Goal: Find specific page/section: Find specific page/section

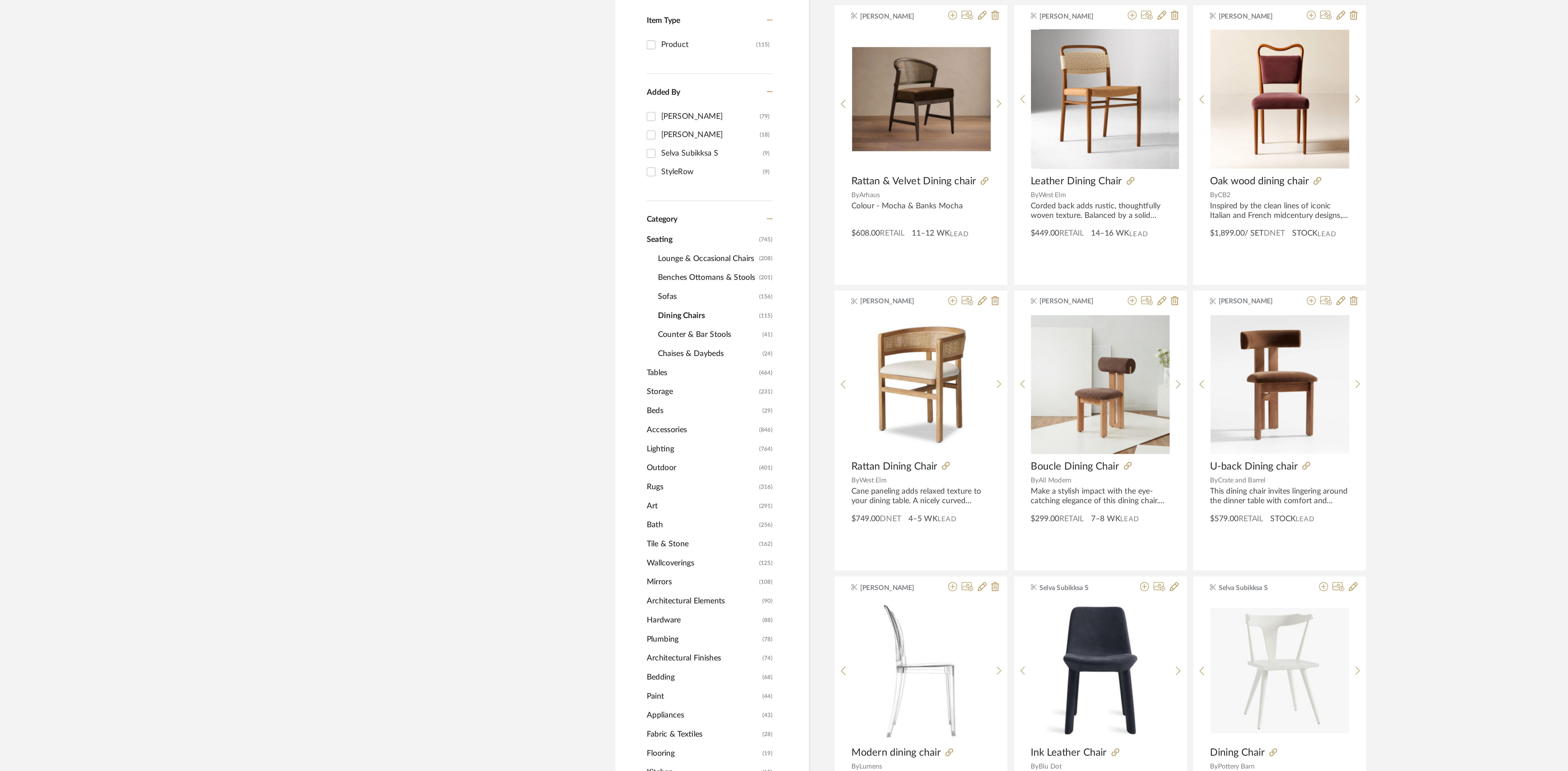
scroll to position [176, 0]
click at [591, 245] on span "Seating" at bounding box center [608, 243] width 54 height 9
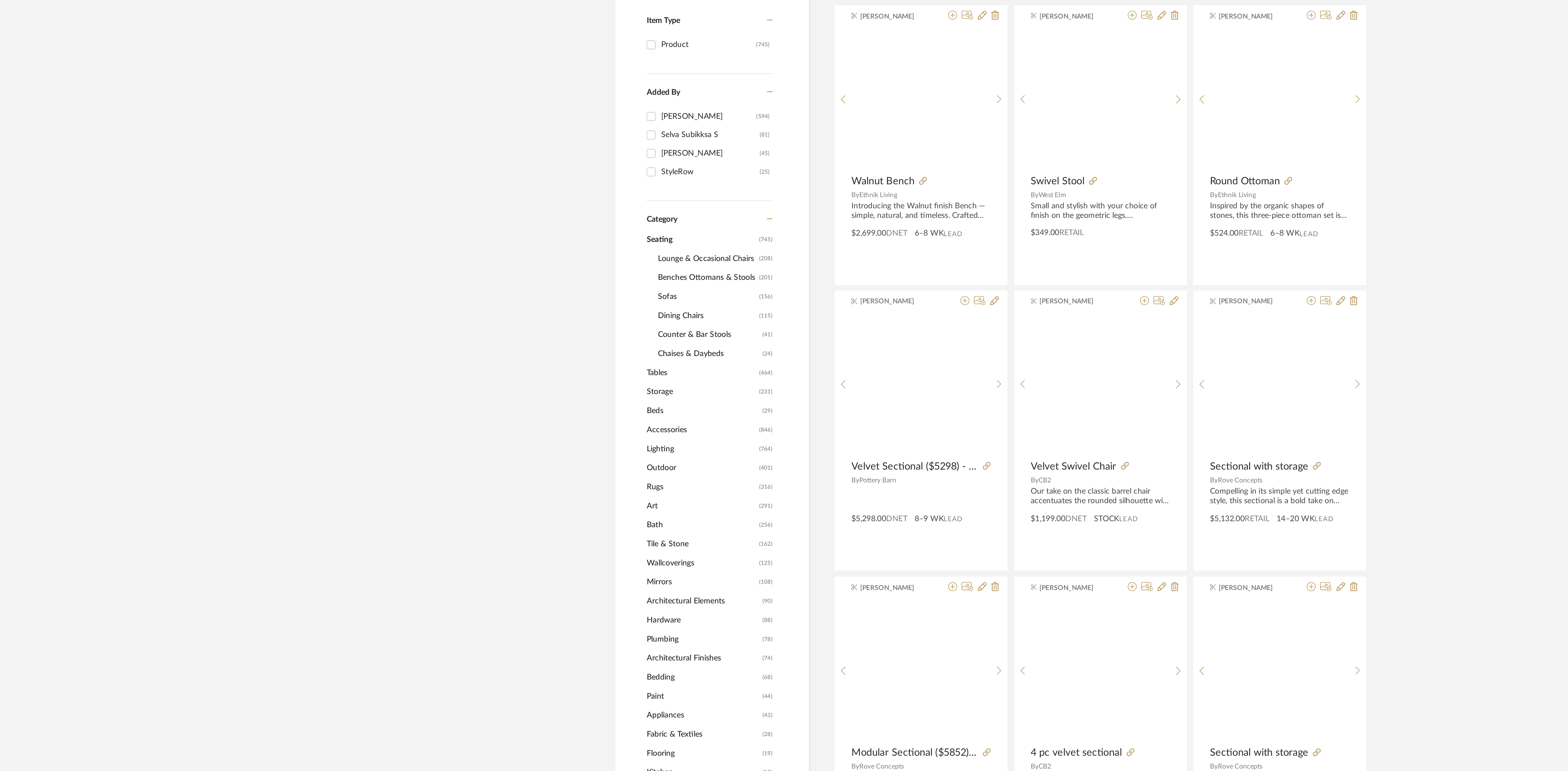
scroll to position [617, 0]
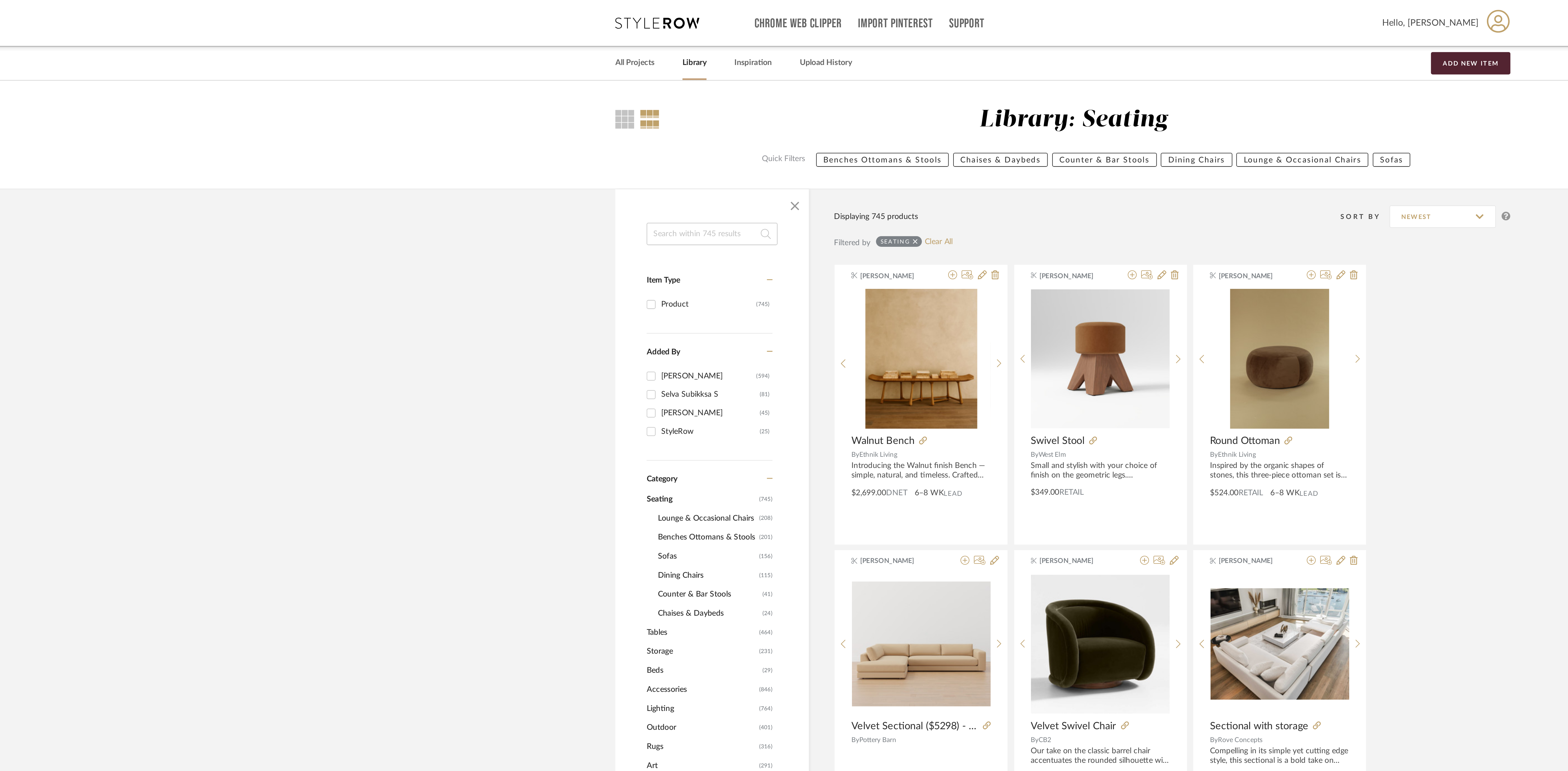
click at [599, 283] on span "Dining Chairs" at bounding box center [611, 280] width 48 height 9
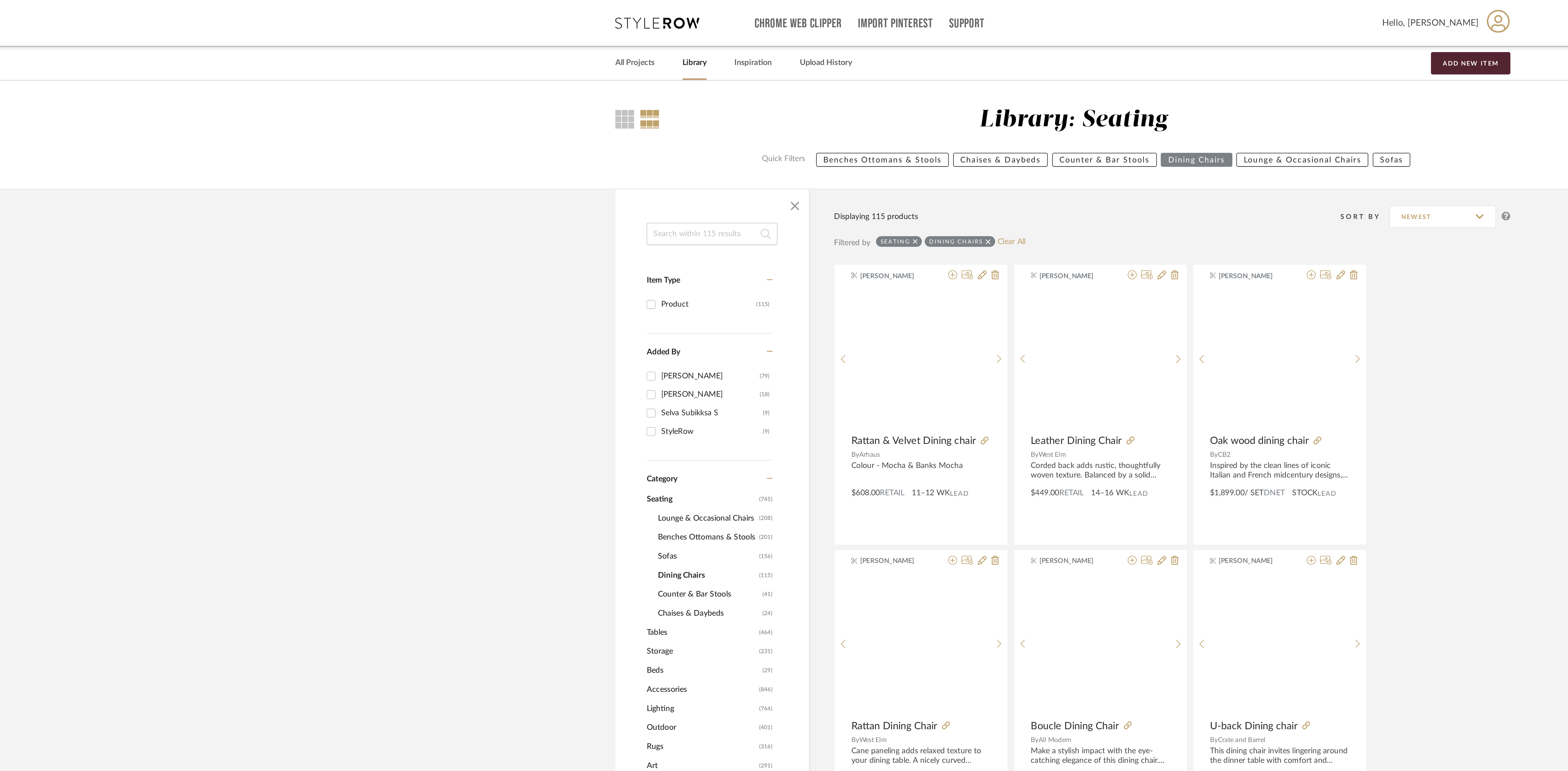
scroll to position [176, 0]
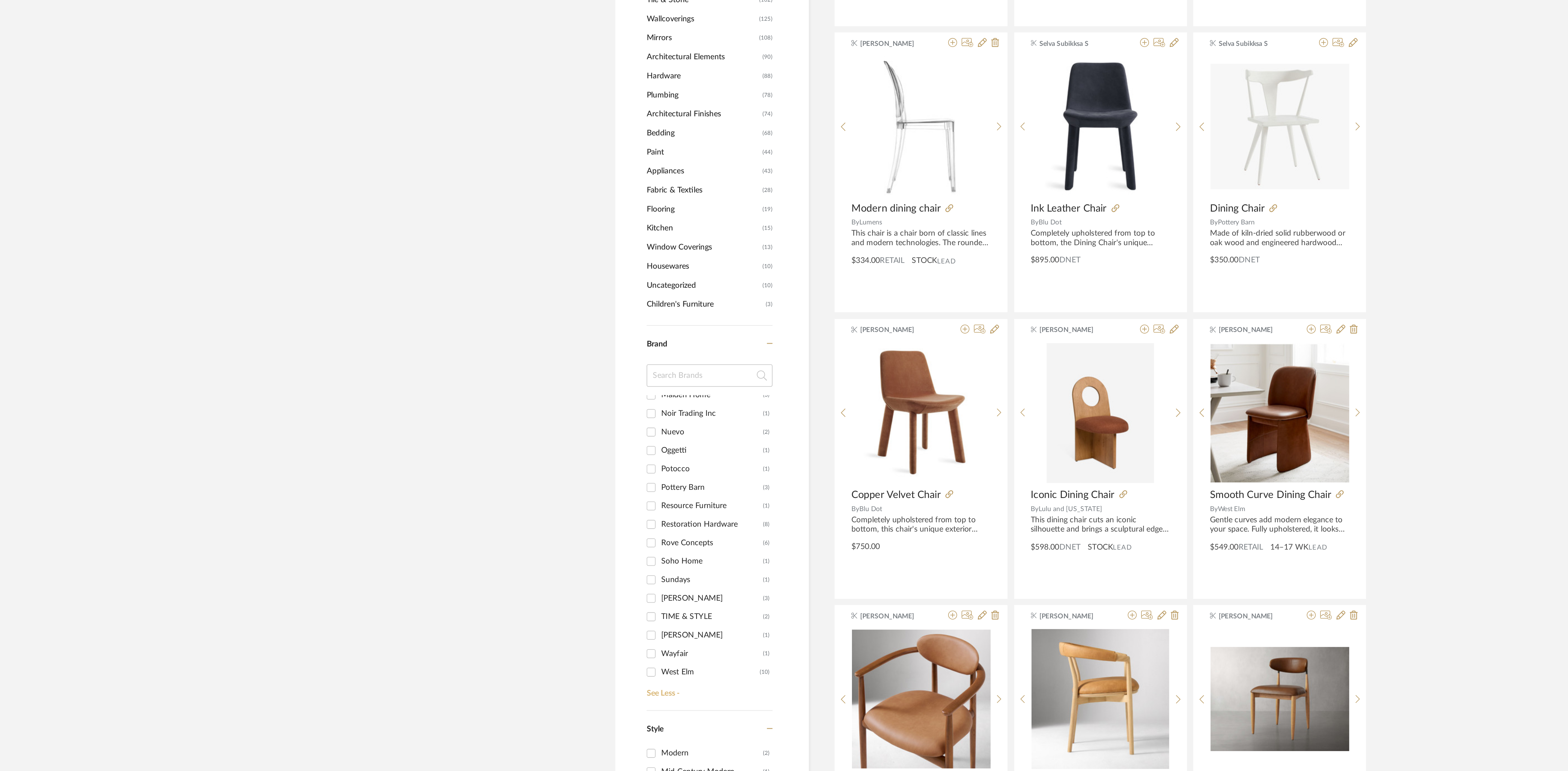
click at [597, 731] on link "See Less -" at bounding box center [611, 728] width 63 height 9
click at [613, 571] on input at bounding box center [612, 575] width 62 height 11
type input "maid"
click at [602, 590] on div "Maiden Home" at bounding box center [613, 589] width 49 height 9
click at [588, 590] on input "Maiden Home (3)" at bounding box center [583, 589] width 9 height 9
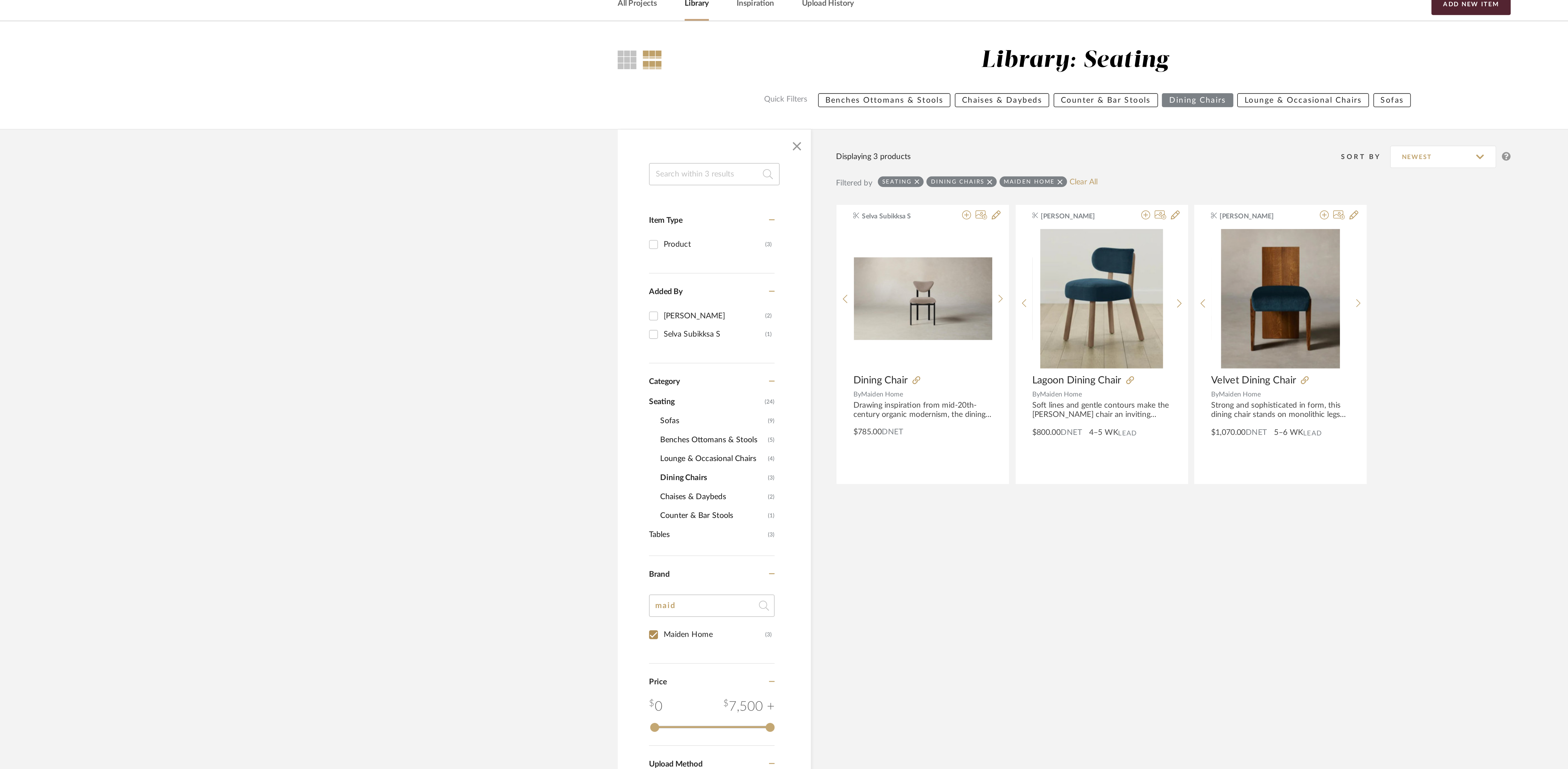
click at [781, 119] on icon at bounding box center [782, 118] width 2 height 2
checkbox input "false"
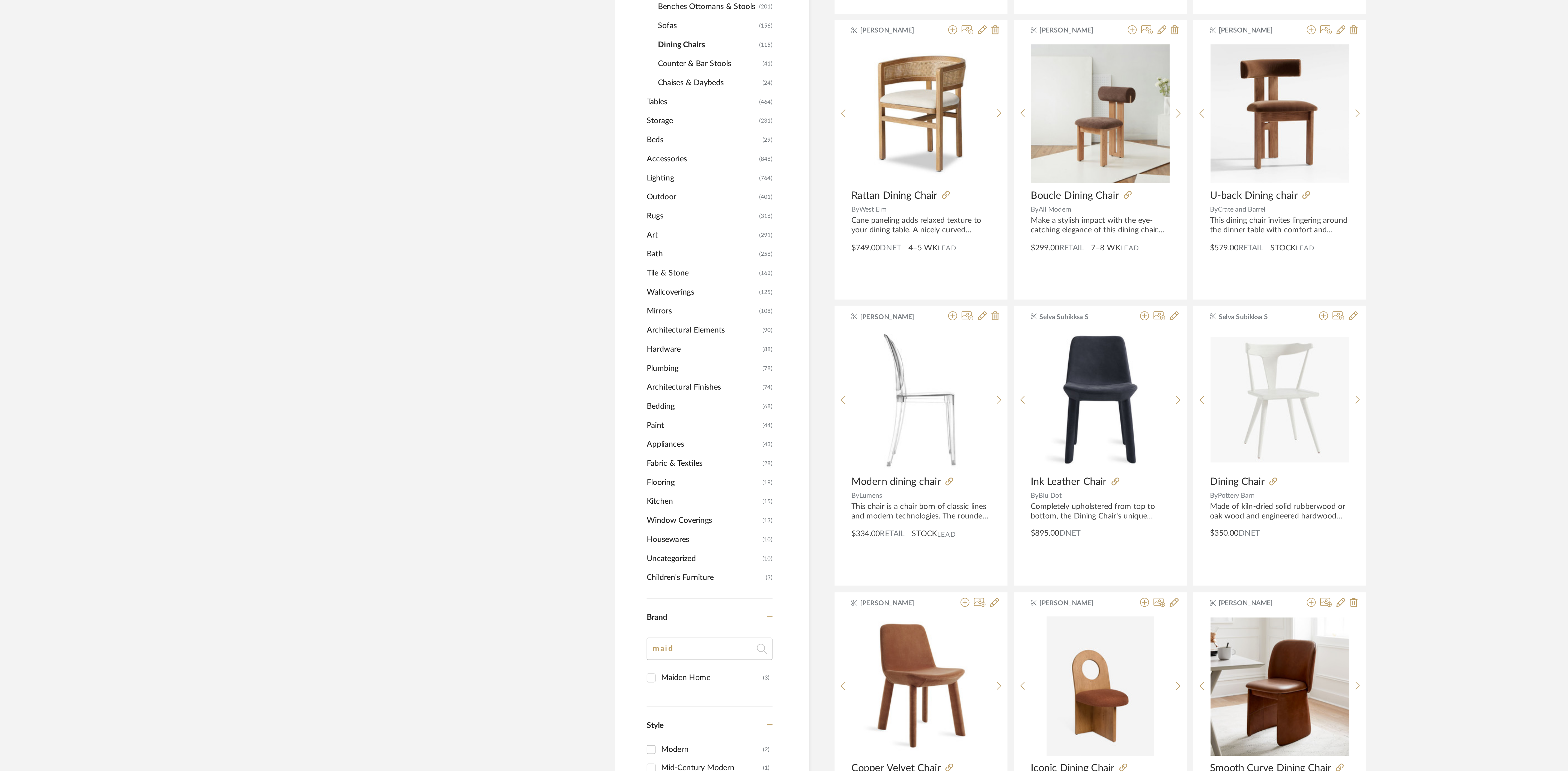
click at [608, 574] on input "maid" at bounding box center [612, 575] width 62 height 11
type input "b2"
click at [586, 590] on input "CB2 (14)" at bounding box center [583, 589] width 9 height 9
checkbox input "true"
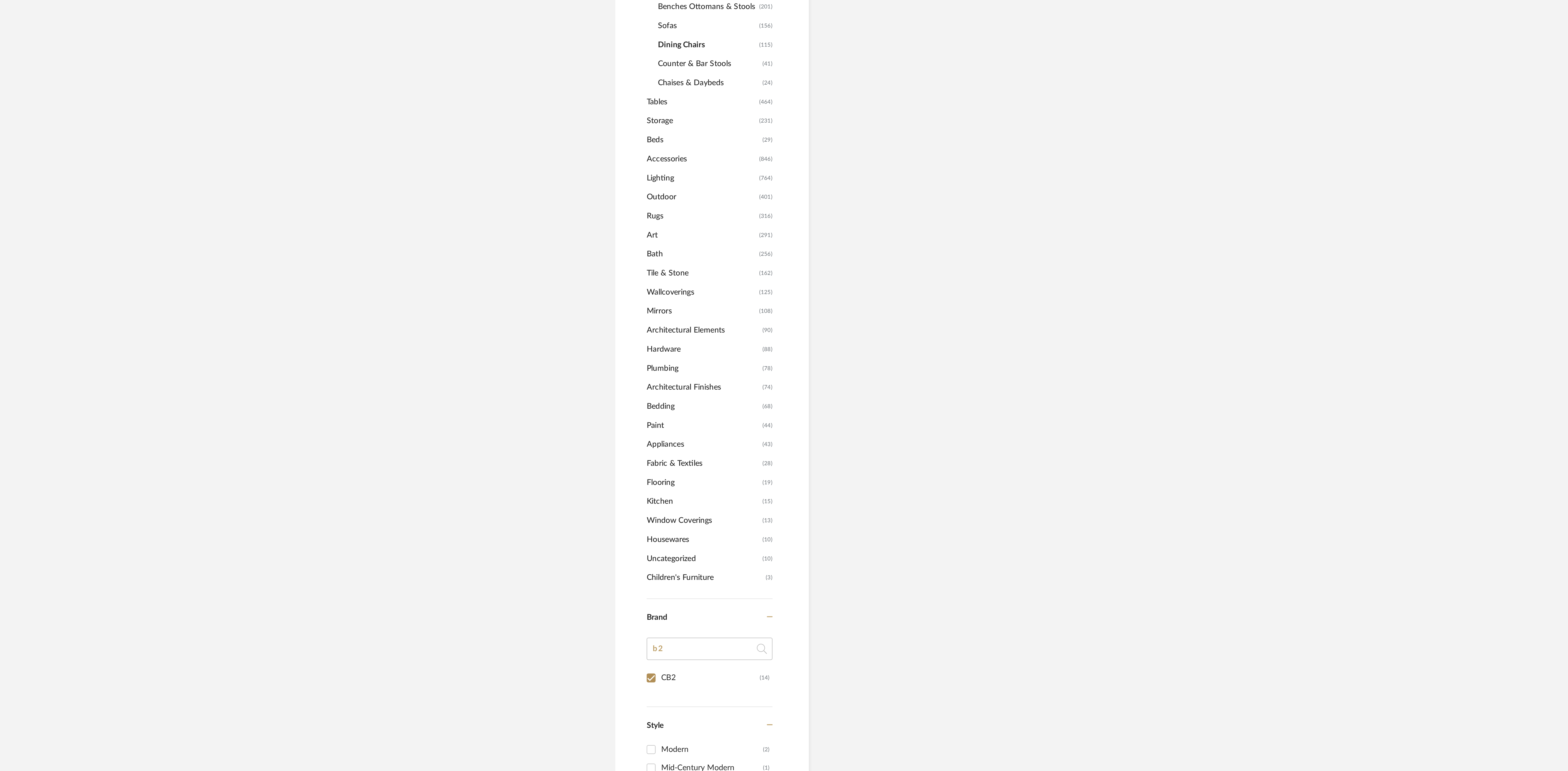
scroll to position [18, 0]
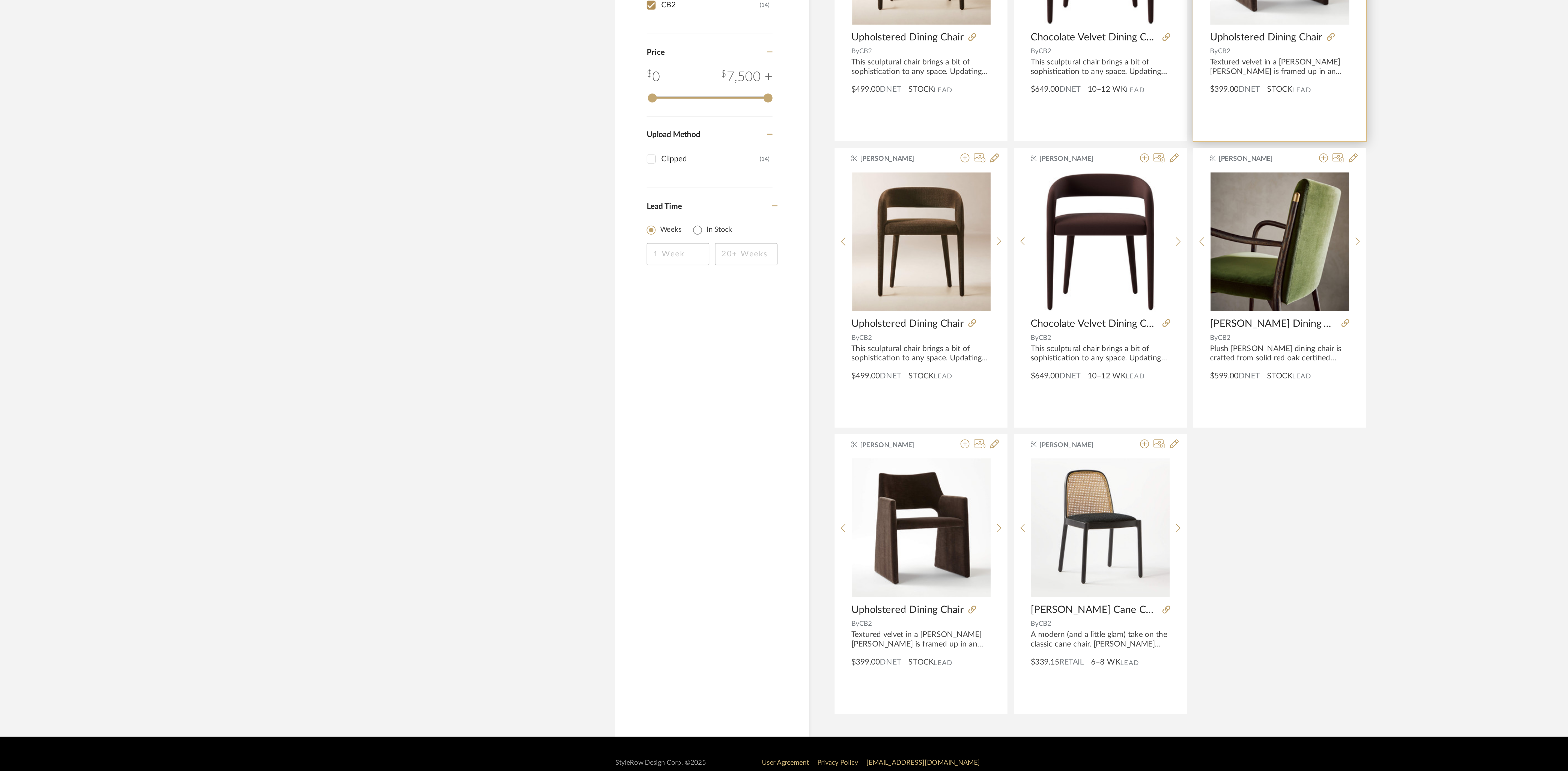
scroll to position [85, 0]
